Goal: Task Accomplishment & Management: Complete application form

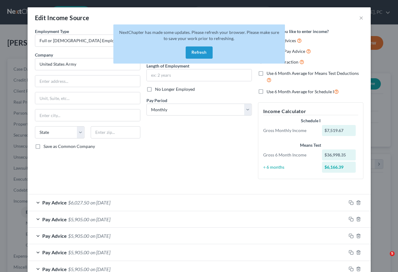
select select "0"
click at [202, 52] on button "Refresh" at bounding box center [199, 53] width 27 height 12
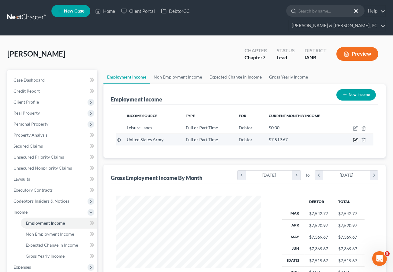
click at [356, 138] on icon "button" at bounding box center [356, 139] width 3 height 3
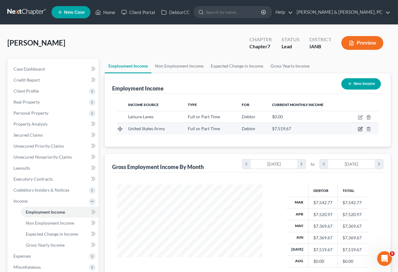
select select "0"
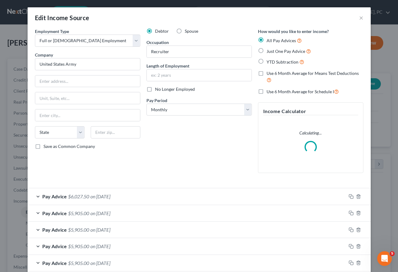
scroll to position [50, 0]
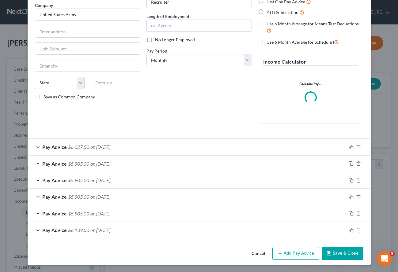
click at [292, 257] on button "Add Pay Advice" at bounding box center [295, 253] width 47 height 13
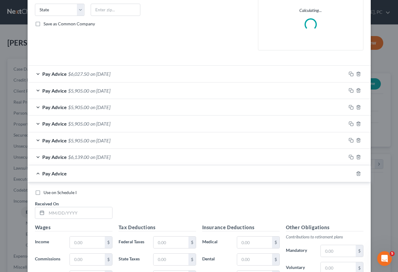
scroll to position [128, 0]
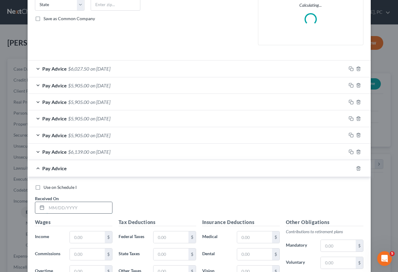
click at [61, 208] on input "text" at bounding box center [80, 208] width 66 height 12
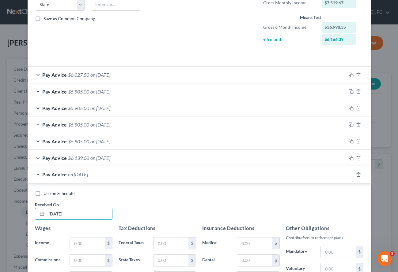
type input "[DATE]"
drag, startPoint x: 79, startPoint y: 242, endPoint x: 77, endPoint y: 240, distance: 3.5
click at [77, 240] on input "text" at bounding box center [87, 244] width 35 height 12
type input "7,945.49"
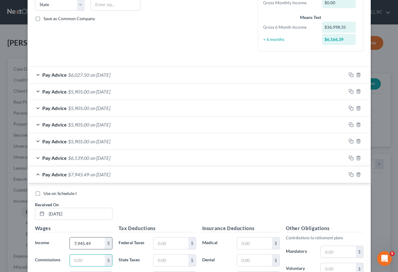
scroll to position [139, 0]
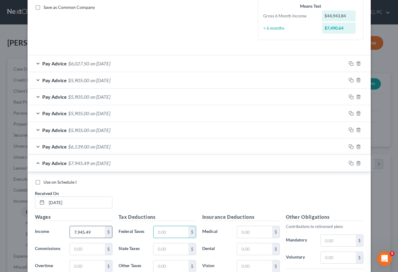
type input "2"
type input "519.02"
type input "0"
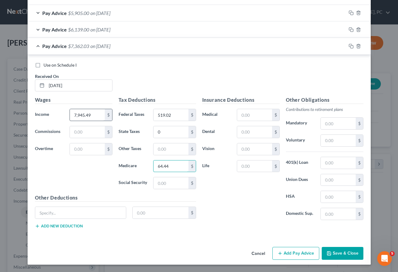
type input "64.44"
type input "275.52"
click at [253, 115] on input "text" at bounding box center [254, 115] width 35 height 12
click at [328, 124] on input "text" at bounding box center [338, 124] width 35 height 12
type input "222.20"
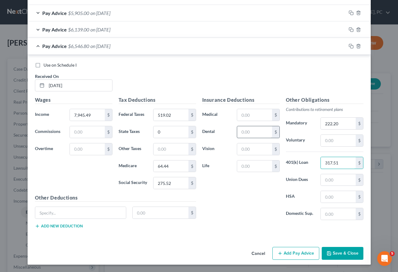
type input "317.51"
drag, startPoint x: 242, startPoint y: 132, endPoint x: 250, endPoint y: 130, distance: 7.8
click at [248, 130] on input "text" at bounding box center [254, 132] width 35 height 12
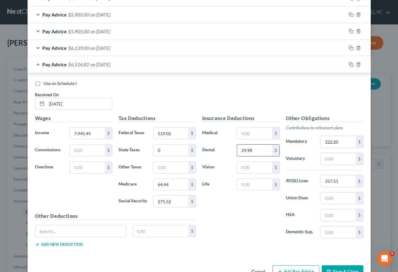
scroll to position [223, 0]
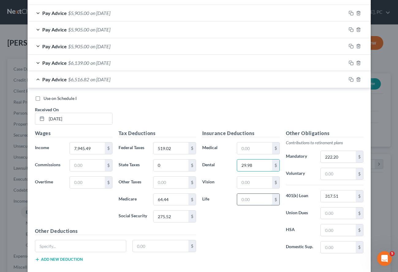
type input "29.98"
click at [253, 200] on input "text" at bounding box center [254, 200] width 35 height 12
type input "31"
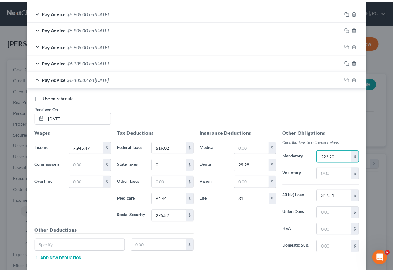
scroll to position [257, 0]
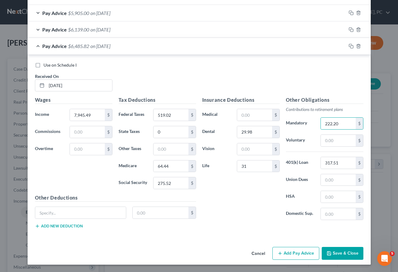
click at [344, 250] on button "Save & Close" at bounding box center [342, 253] width 42 height 13
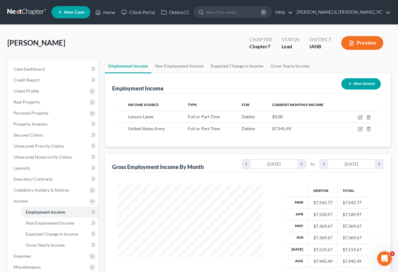
scroll to position [306052, 306004]
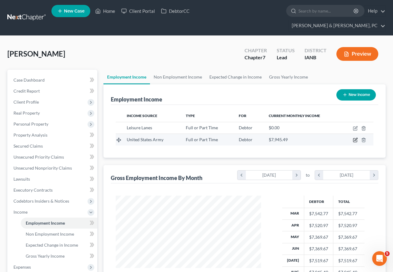
click at [356, 138] on icon "button" at bounding box center [355, 140] width 5 height 5
select select "0"
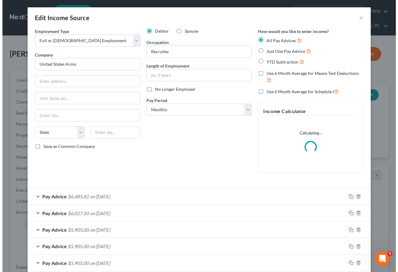
scroll to position [110, 160]
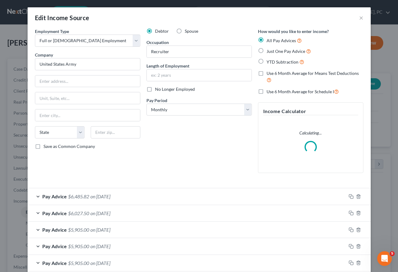
click at [112, 218] on div "Pay Advice $6,027.50 on [DATE]" at bounding box center [187, 213] width 318 height 16
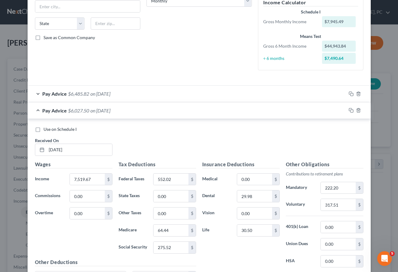
scroll to position [106, 0]
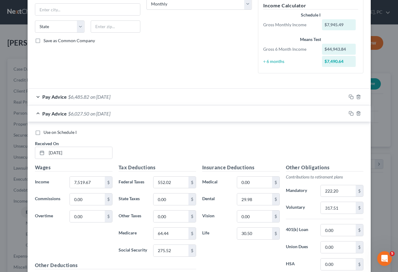
click at [79, 96] on span "$6,485.82" at bounding box center [78, 97] width 21 height 6
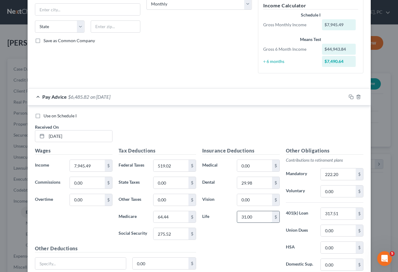
click at [261, 214] on input "31.00" at bounding box center [254, 218] width 35 height 12
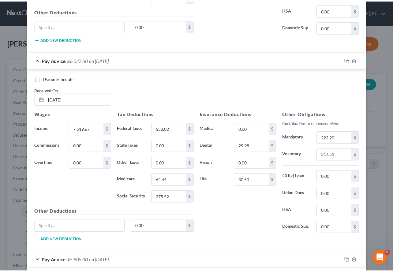
scroll to position [441, 0]
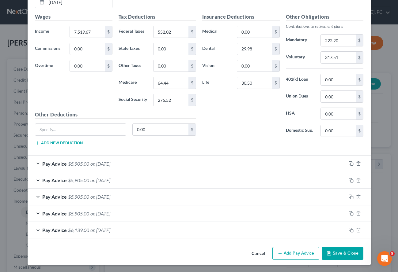
type input "31.50"
click at [341, 257] on button "Save & Close" at bounding box center [342, 253] width 42 height 13
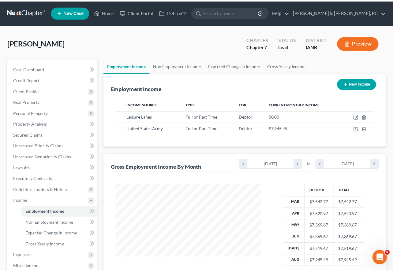
scroll to position [306052, 306004]
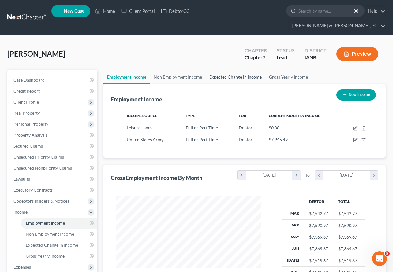
click at [235, 70] on link "Expected Change in Income" at bounding box center [236, 77] width 60 height 15
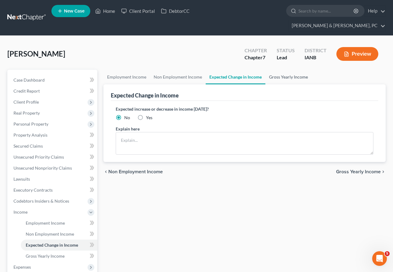
click at [279, 70] on link "Gross Yearly Income" at bounding box center [288, 77] width 46 height 15
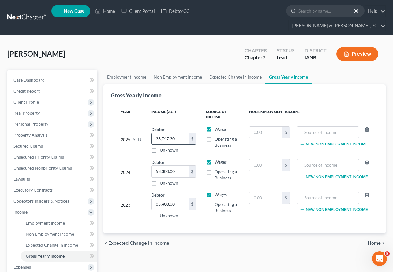
click at [180, 133] on input "33,747.30" at bounding box center [170, 139] width 37 height 12
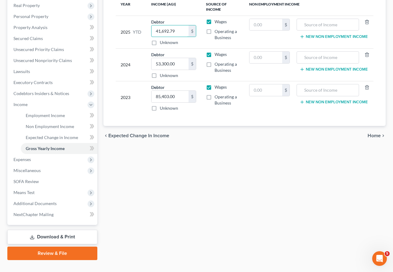
scroll to position [108, 0]
type input "41,692.79"
